Goal: Task Accomplishment & Management: Complete application form

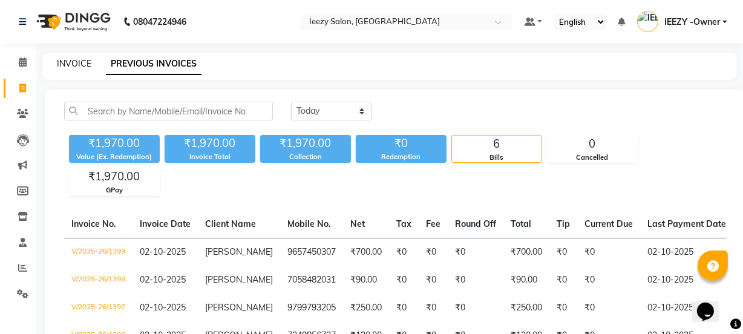
click at [65, 62] on link "INVOICE" at bounding box center [74, 63] width 34 height 11
select select "service"
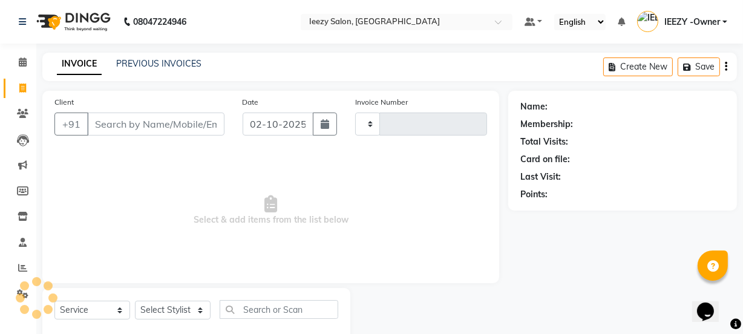
type input "1400"
select select "5982"
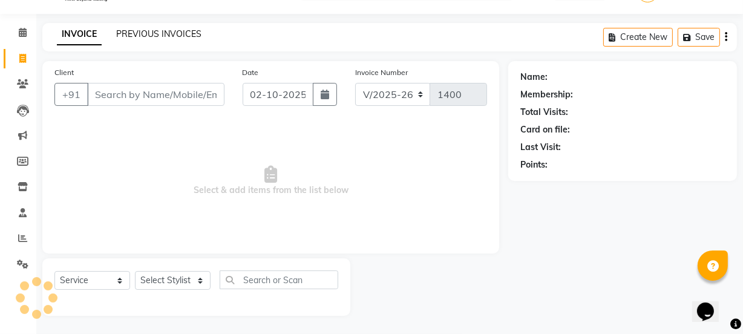
click at [172, 33] on link "PREVIOUS INVOICES" at bounding box center [158, 33] width 85 height 11
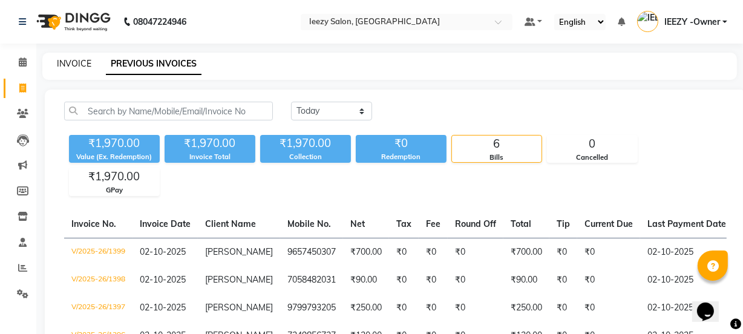
click at [77, 65] on link "INVOICE" at bounding box center [74, 63] width 34 height 11
select select "service"
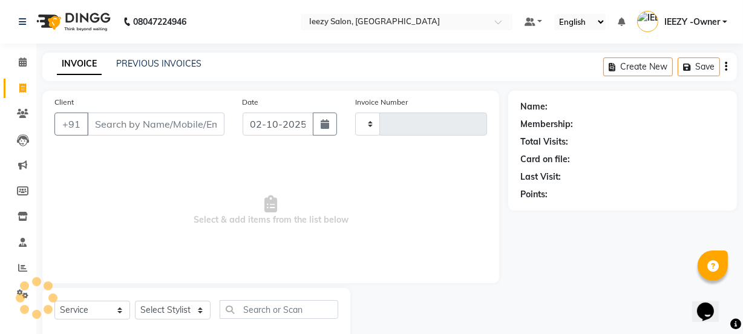
scroll to position [30, 0]
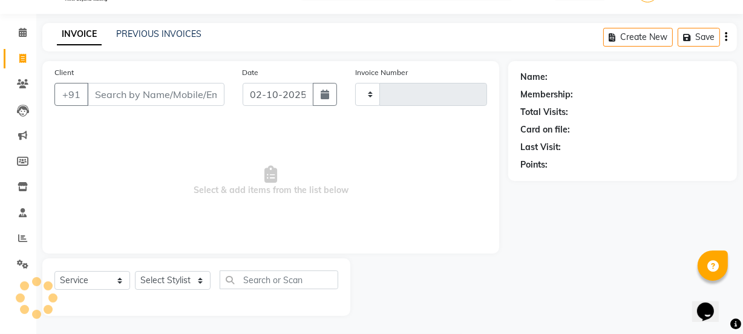
type input "1400"
select select "5982"
click at [122, 90] on input "Client" at bounding box center [155, 94] width 137 height 23
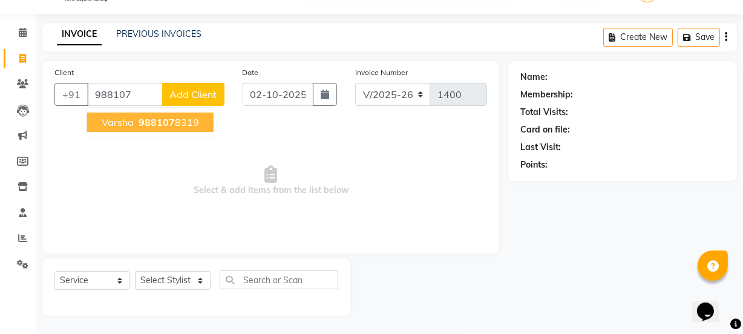
click at [110, 116] on span "Varsha" at bounding box center [118, 122] width 32 height 12
type input "9881078319"
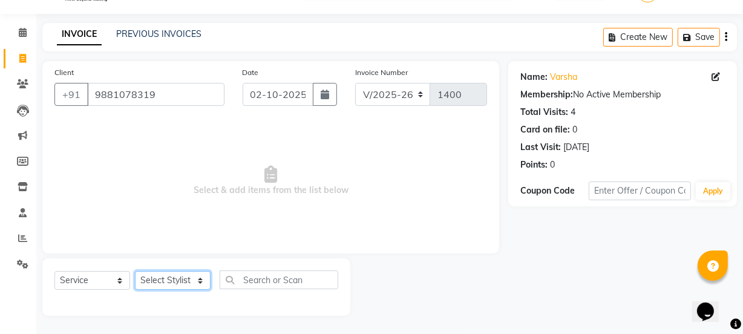
click at [205, 280] on select "Select Stylist Archana Mgr IEEZY -Owner [PERSON_NAME] Ms [PERSON_NAME] [MEDICAL…" at bounding box center [173, 280] width 76 height 19
select select "68032"
click at [135, 271] on select "Select Stylist Archana Mgr IEEZY -Owner [PERSON_NAME] Ms [PERSON_NAME] [MEDICAL…" at bounding box center [173, 280] width 76 height 19
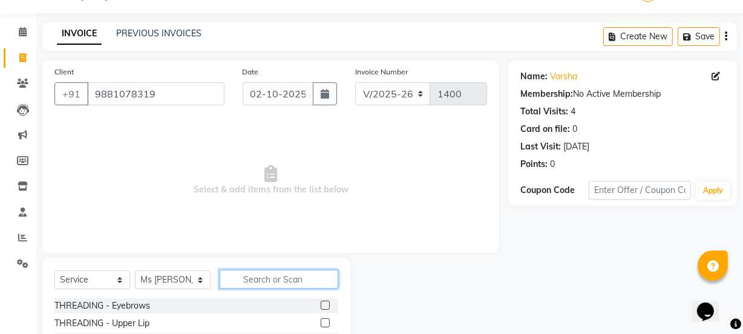
click at [247, 278] on input "text" at bounding box center [279, 279] width 119 height 19
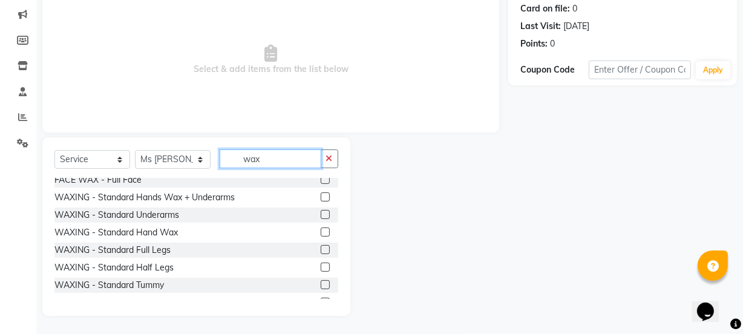
scroll to position [91, 0]
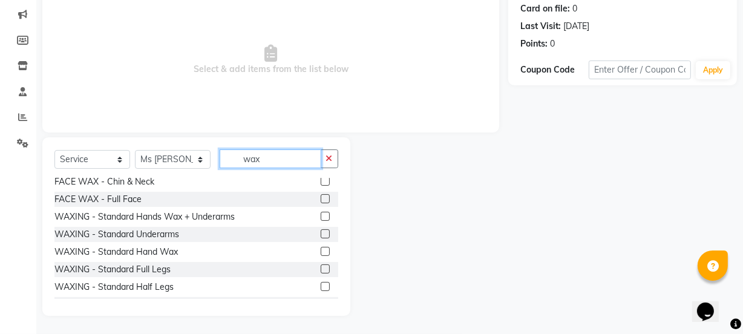
type input "wax"
click at [321, 249] on label at bounding box center [325, 251] width 9 height 9
click at [321, 249] on input "checkbox" at bounding box center [325, 252] width 8 height 8
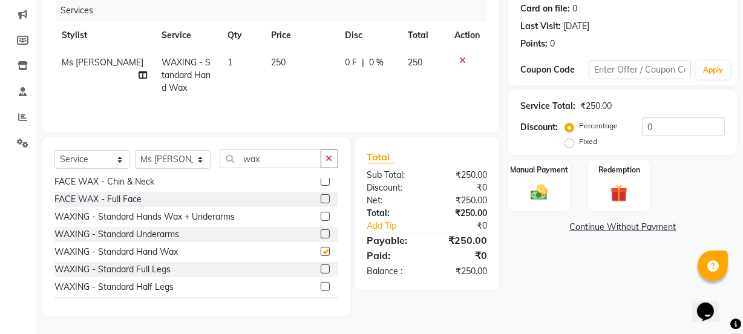
checkbox input "false"
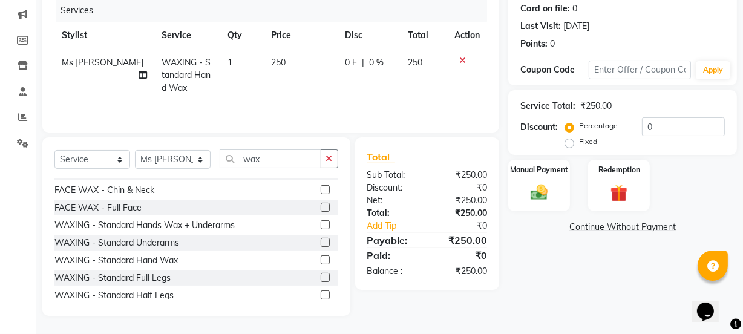
scroll to position [36, 0]
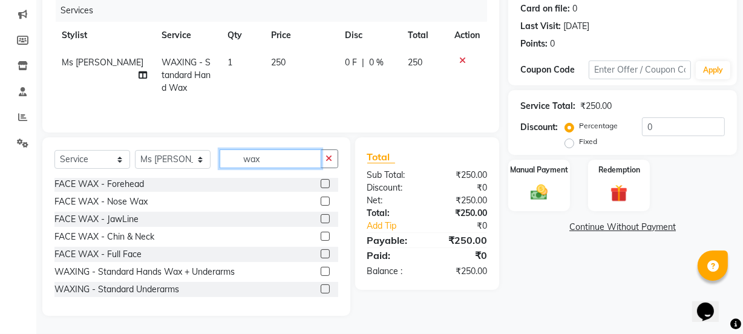
click at [275, 160] on input "wax" at bounding box center [271, 158] width 102 height 19
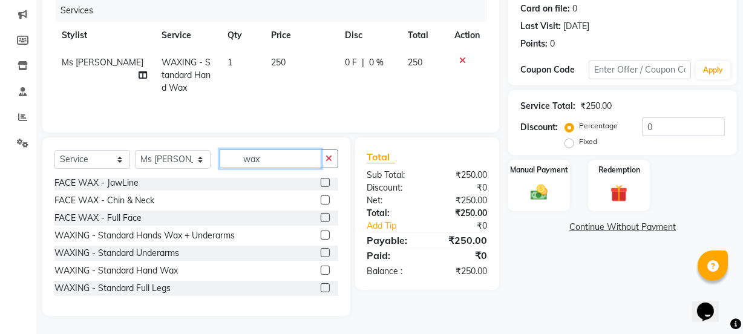
scroll to position [91, 0]
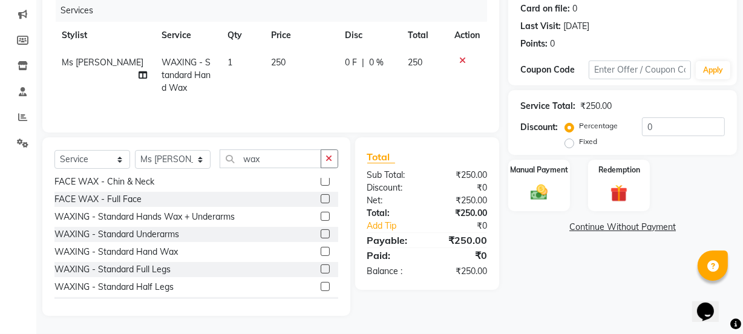
click at [321, 232] on label at bounding box center [325, 233] width 9 height 9
click at [321, 232] on input "checkbox" at bounding box center [325, 235] width 8 height 8
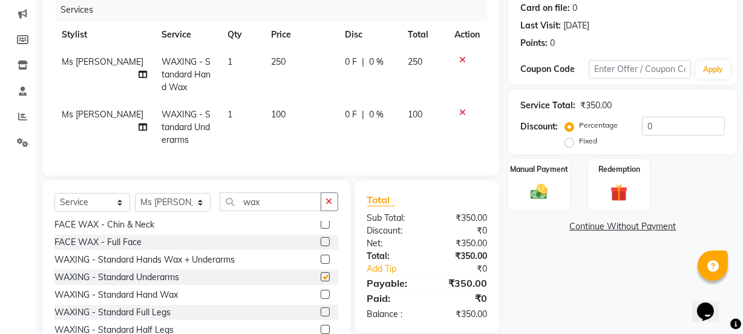
checkbox input "false"
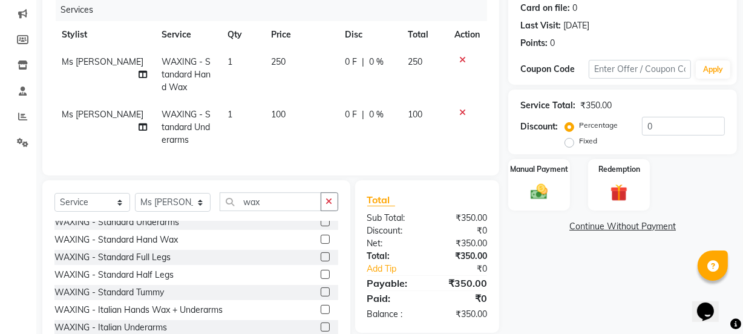
click at [323, 283] on div at bounding box center [330, 275] width 18 height 15
click at [321, 279] on label at bounding box center [325, 274] width 9 height 9
click at [321, 279] on input "checkbox" at bounding box center [325, 275] width 8 height 8
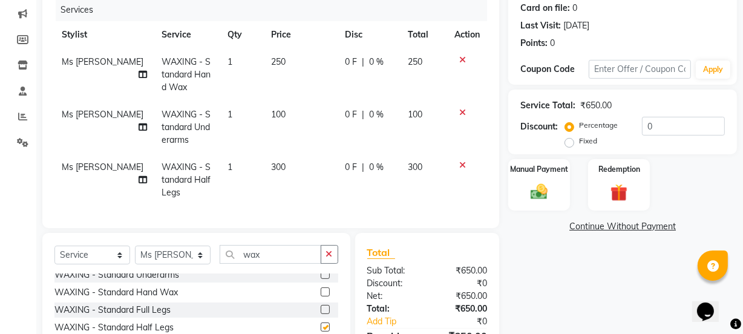
checkbox input "false"
click at [465, 109] on div at bounding box center [467, 112] width 25 height 8
click at [464, 110] on icon at bounding box center [462, 112] width 7 height 8
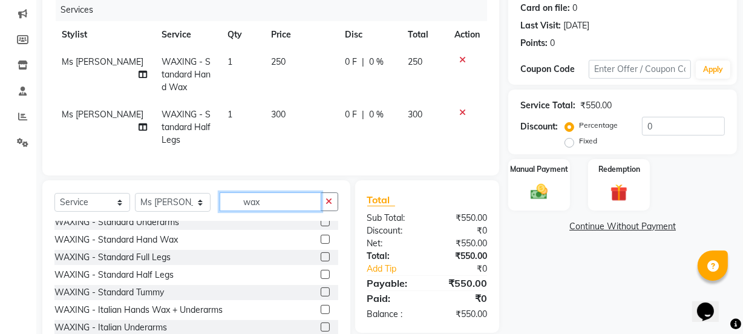
click at [308, 211] on input "wax" at bounding box center [271, 201] width 102 height 19
type input "w"
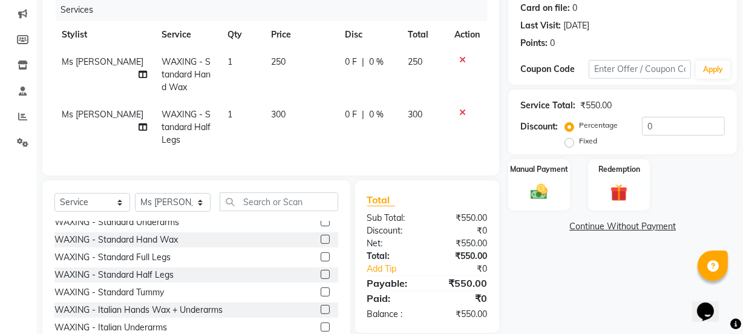
click at [272, 64] on span "250" at bounding box center [278, 61] width 15 height 11
select select "68032"
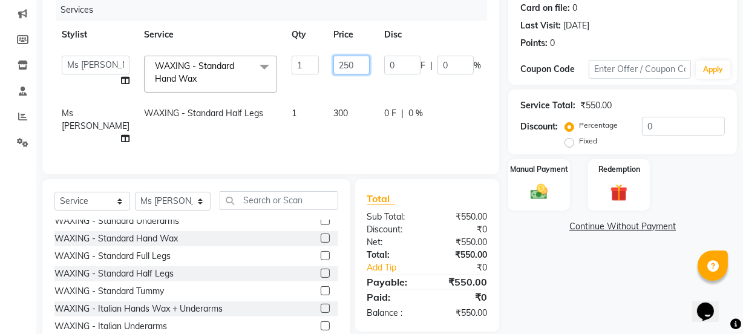
click at [333, 62] on input "250" at bounding box center [351, 65] width 36 height 19
type input "2"
type input "320"
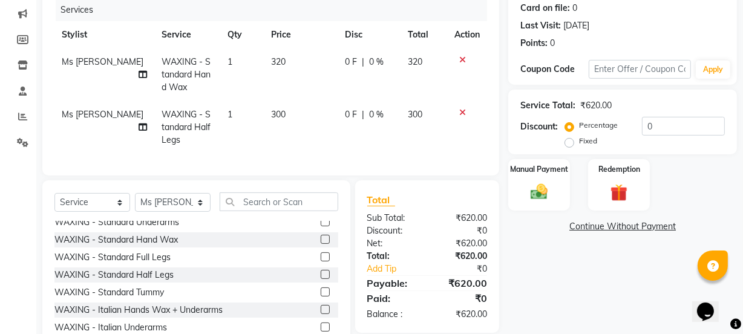
click at [339, 128] on tr "Ms [PERSON_NAME] - Standard Half Legs 1 300 0 F | 0 % 300" at bounding box center [270, 127] width 433 height 53
click at [556, 202] on div "Manual Payment" at bounding box center [539, 185] width 64 height 54
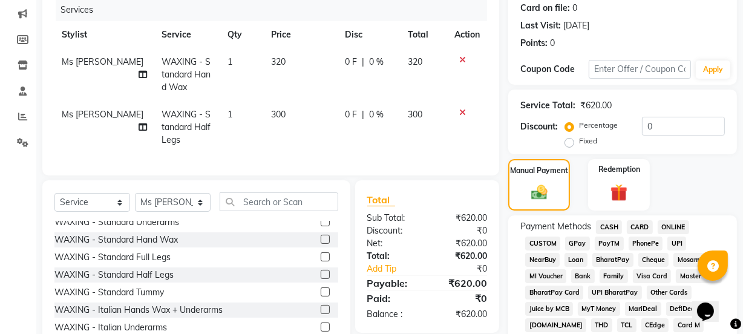
click at [576, 248] on span "GPay" at bounding box center [577, 244] width 25 height 14
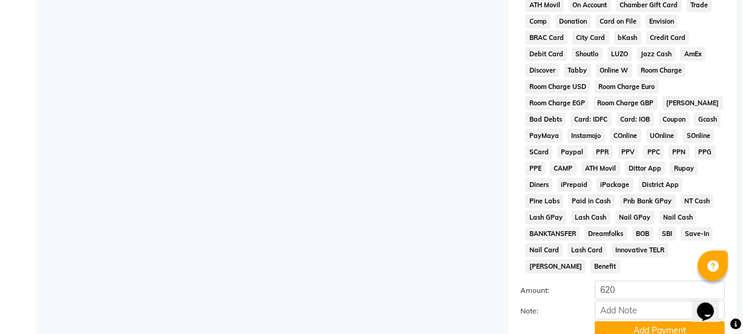
scroll to position [636, 0]
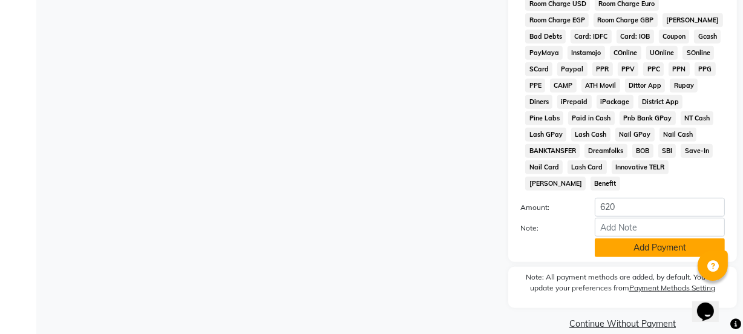
click at [631, 238] on button "Add Payment" at bounding box center [660, 247] width 130 height 19
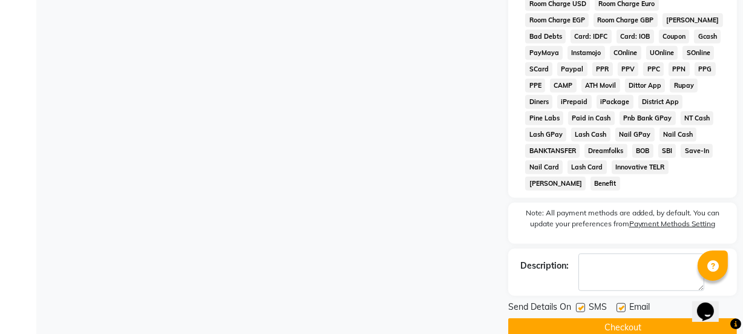
click at [585, 303] on label at bounding box center [580, 307] width 9 height 9
click at [584, 304] on input "checkbox" at bounding box center [580, 308] width 8 height 8
checkbox input "false"
click at [617, 303] on label at bounding box center [621, 307] width 9 height 9
click at [617, 304] on input "checkbox" at bounding box center [621, 308] width 8 height 8
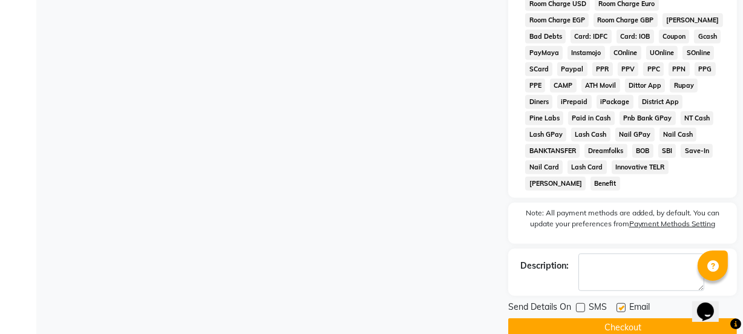
checkbox input "false"
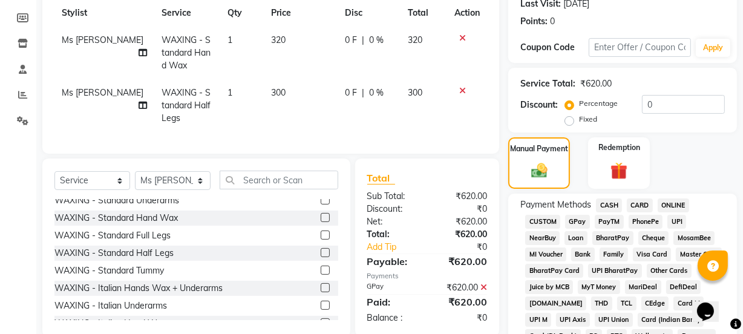
scroll to position [200, 0]
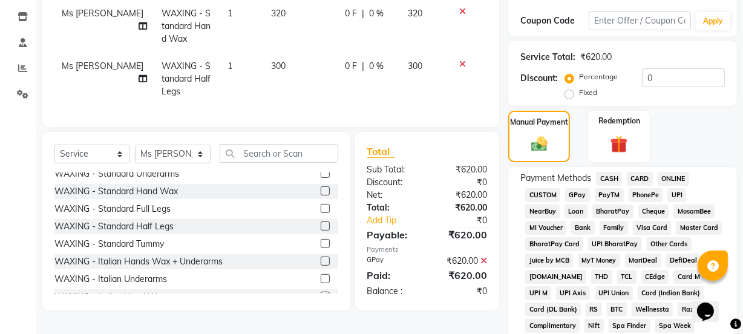
click at [583, 195] on span "GPay" at bounding box center [577, 195] width 25 height 14
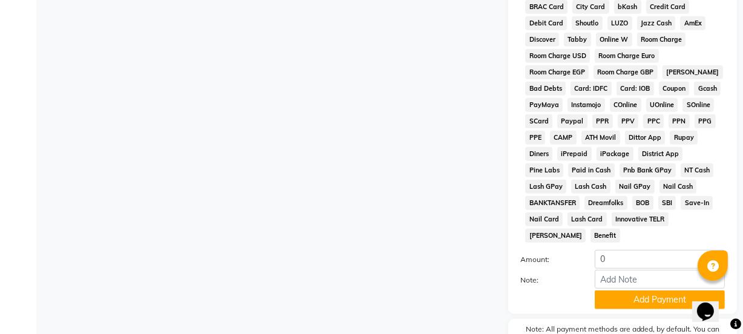
scroll to position [704, 0]
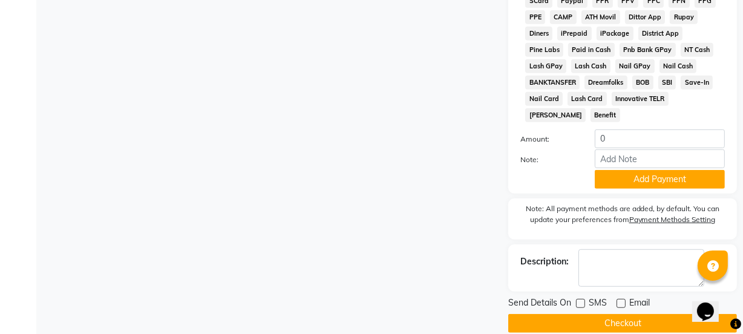
click at [593, 314] on button "Checkout" at bounding box center [622, 323] width 229 height 19
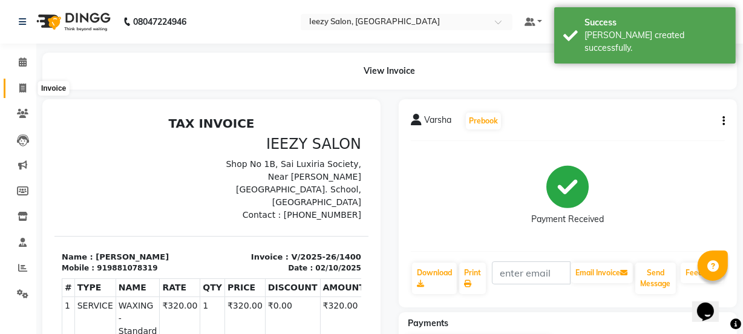
click at [20, 89] on icon at bounding box center [22, 88] width 7 height 9
select select "service"
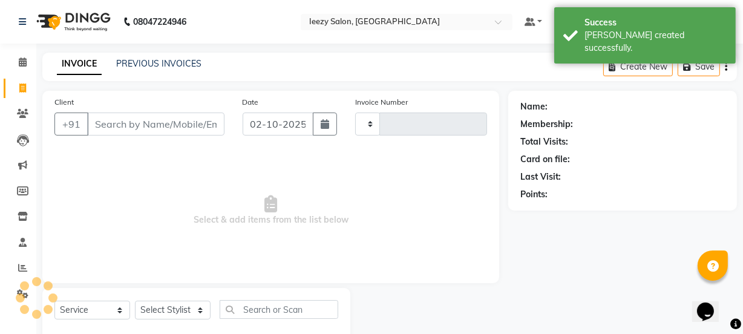
type input "1401"
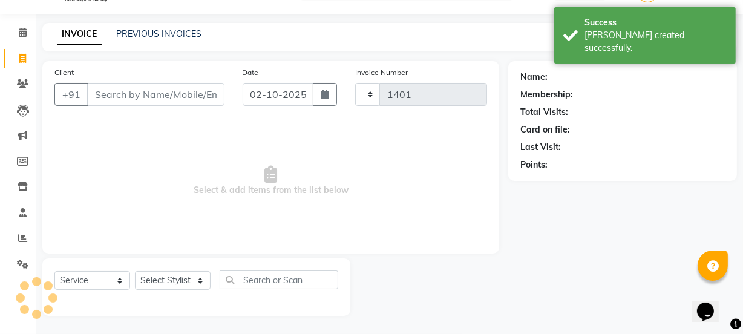
select select "5982"
click at [184, 34] on link "PREVIOUS INVOICES" at bounding box center [158, 33] width 85 height 11
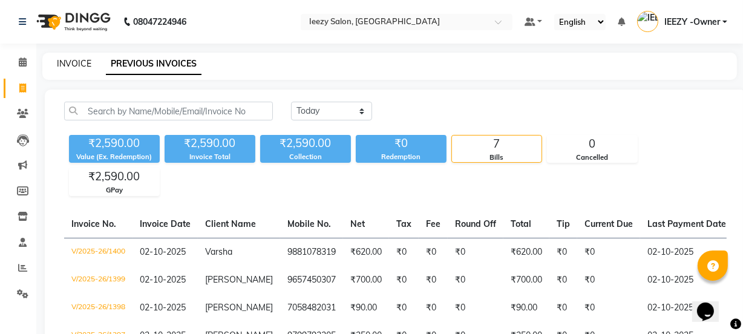
click at [74, 61] on link "INVOICE" at bounding box center [74, 63] width 34 height 11
select select "service"
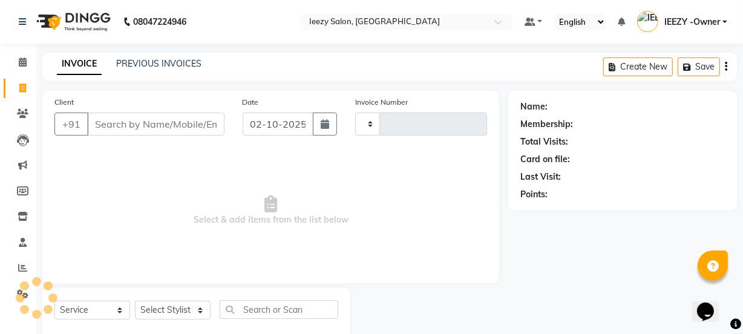
scroll to position [30, 0]
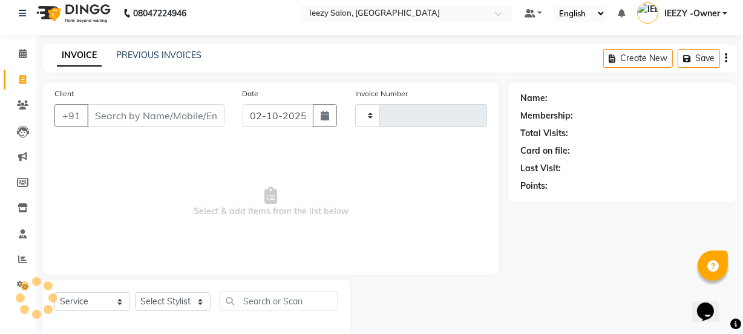
type input "1401"
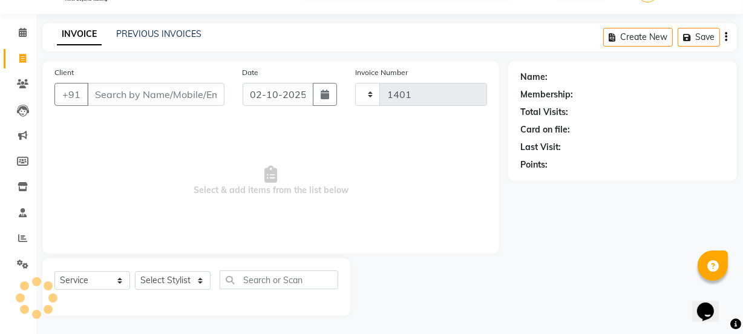
select select "5982"
click at [111, 99] on input "Client" at bounding box center [155, 94] width 137 height 23
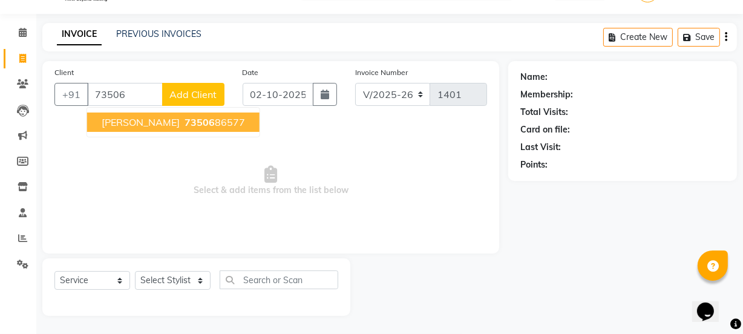
click at [185, 118] on span "73506" at bounding box center [200, 122] width 30 height 12
type input "7350686577"
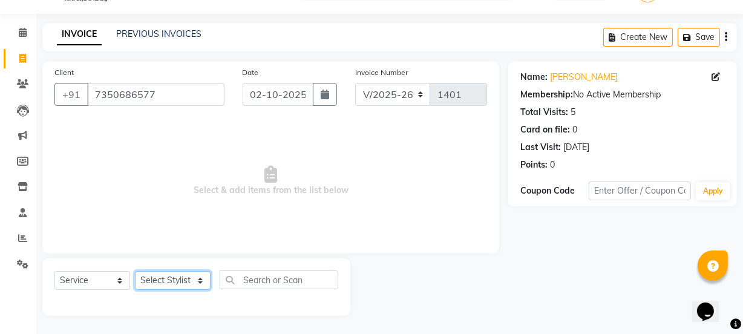
click at [199, 284] on select "Select Stylist Archana Mgr IEEZY -Owner [PERSON_NAME] Ms [PERSON_NAME] [MEDICAL…" at bounding box center [173, 280] width 76 height 19
select select "89937"
click at [135, 271] on select "Select Stylist Archana Mgr IEEZY -Owner [PERSON_NAME] Ms [PERSON_NAME] [MEDICAL…" at bounding box center [173, 280] width 76 height 19
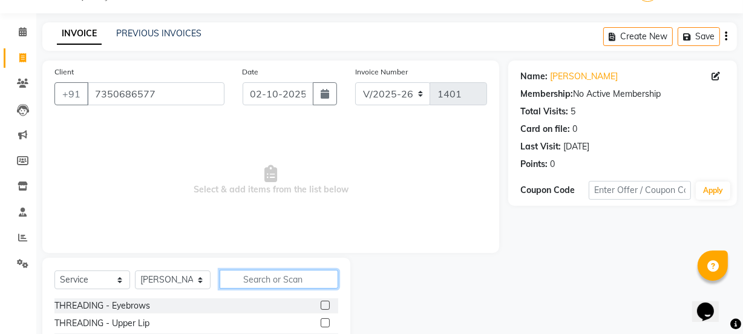
click at [282, 271] on input "text" at bounding box center [279, 279] width 119 height 19
click at [321, 307] on div at bounding box center [330, 305] width 18 height 15
click at [321, 306] on label at bounding box center [325, 305] width 9 height 9
click at [321, 306] on input "checkbox" at bounding box center [325, 306] width 8 height 8
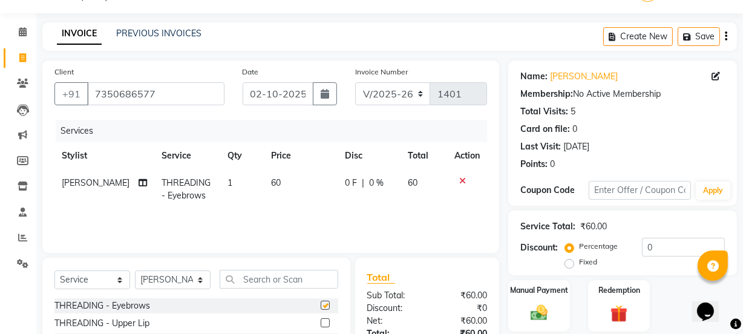
checkbox input "false"
click at [321, 321] on label at bounding box center [325, 322] width 9 height 9
click at [321, 321] on input "checkbox" at bounding box center [325, 324] width 8 height 8
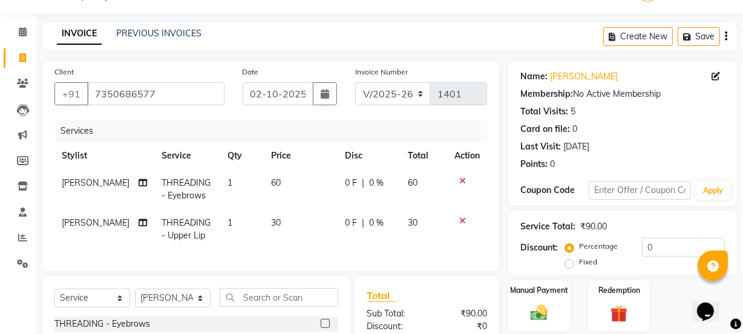
checkbox input "false"
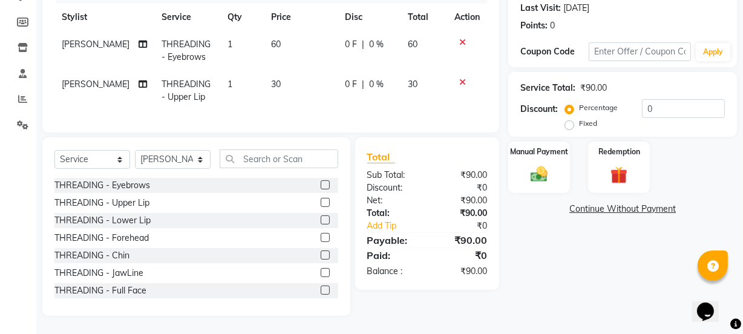
scroll to position [177, 0]
click at [321, 217] on label at bounding box center [325, 219] width 9 height 9
click at [321, 217] on input "checkbox" at bounding box center [325, 221] width 8 height 8
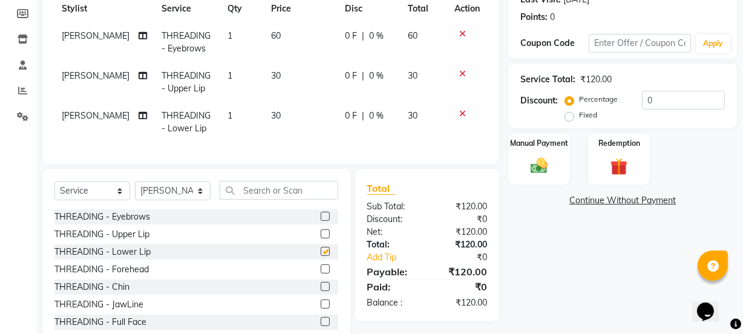
checkbox input "false"
click at [548, 174] on img at bounding box center [539, 166] width 29 height 21
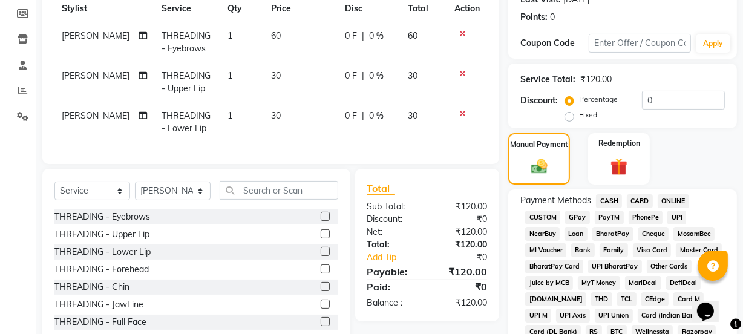
click at [580, 217] on span "GPay" at bounding box center [577, 218] width 25 height 14
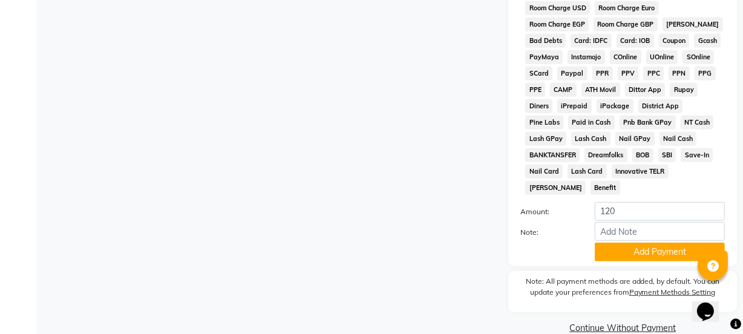
scroll to position [636, 0]
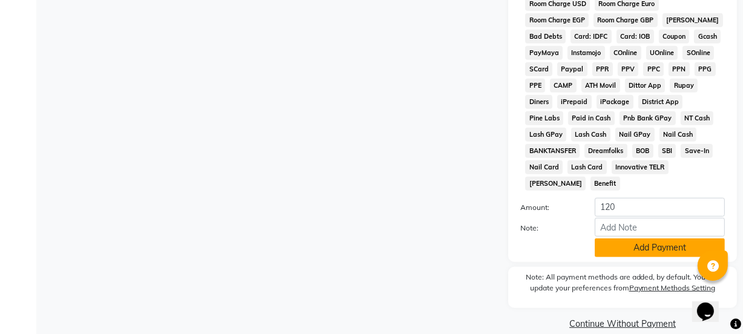
click at [632, 238] on button "Add Payment" at bounding box center [660, 247] width 130 height 19
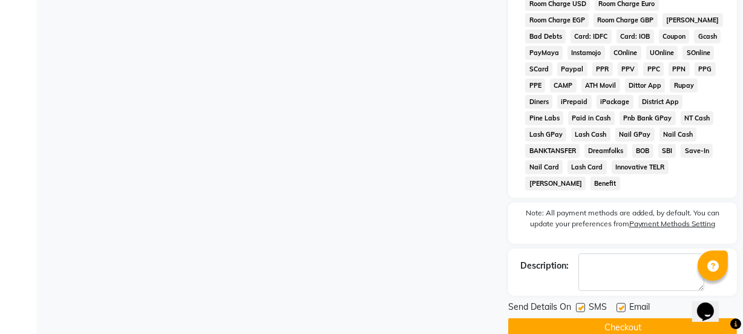
click at [580, 303] on label at bounding box center [580, 307] width 9 height 9
click at [580, 304] on input "checkbox" at bounding box center [580, 308] width 8 height 8
checkbox input "false"
click at [617, 303] on label at bounding box center [621, 307] width 9 height 9
click at [617, 304] on input "checkbox" at bounding box center [621, 308] width 8 height 8
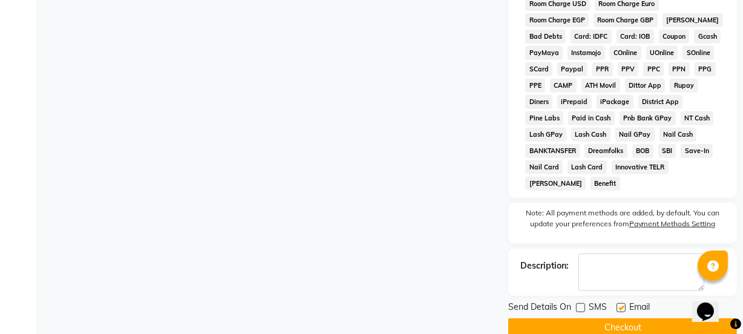
checkbox input "false"
click at [609, 318] on button "Checkout" at bounding box center [622, 327] width 229 height 19
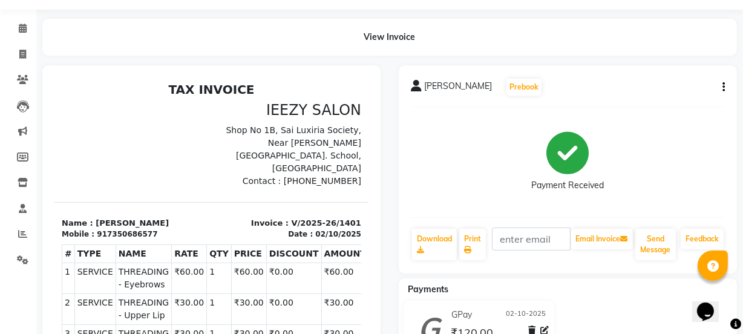
scroll to position [24, 0]
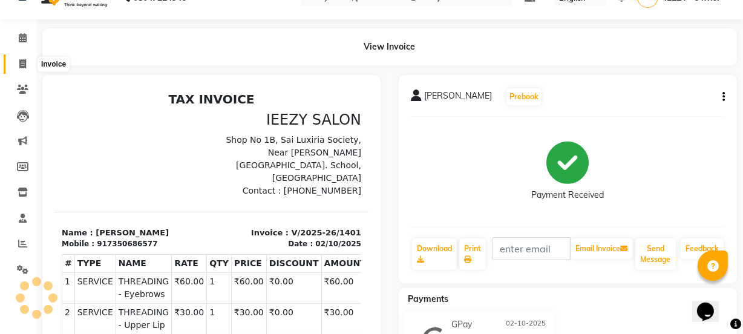
drag, startPoint x: 22, startPoint y: 61, endPoint x: 15, endPoint y: 57, distance: 8.4
click at [21, 61] on icon at bounding box center [22, 63] width 7 height 9
select select "service"
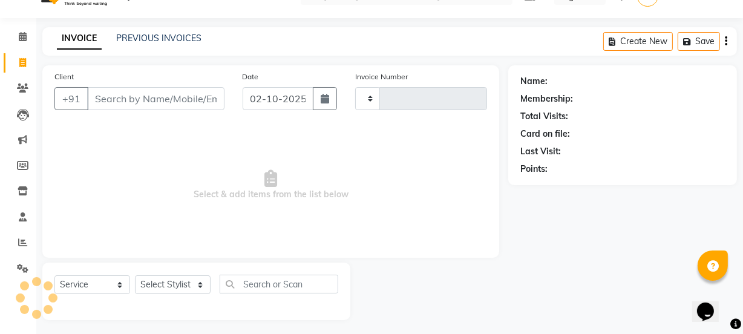
type input "1402"
select select "5982"
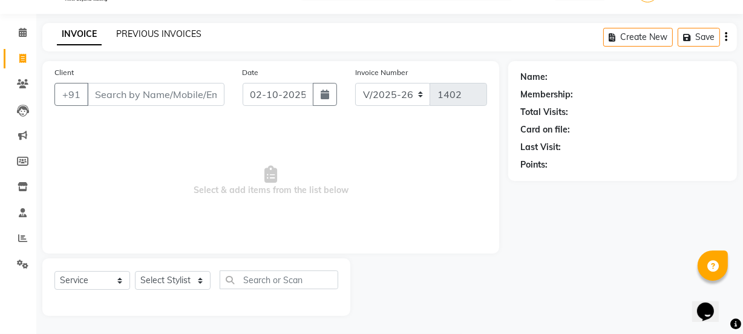
click at [151, 36] on link "PREVIOUS INVOICES" at bounding box center [158, 33] width 85 height 11
